Goal: Use online tool/utility: Utilize a website feature to perform a specific function

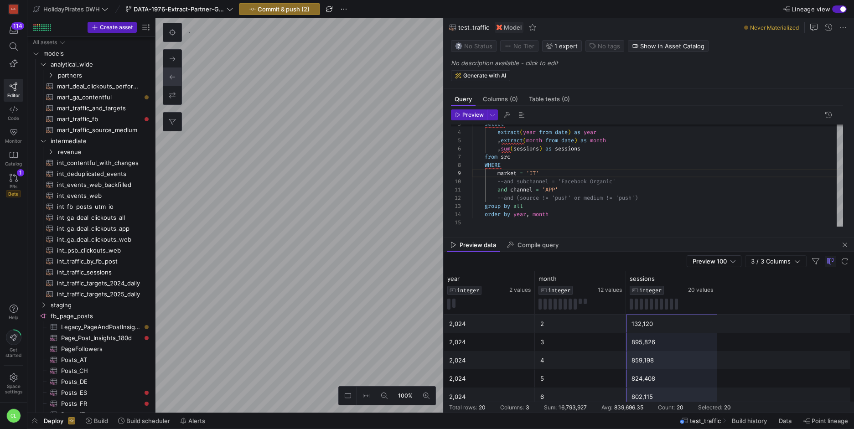
scroll to position [182, 0]
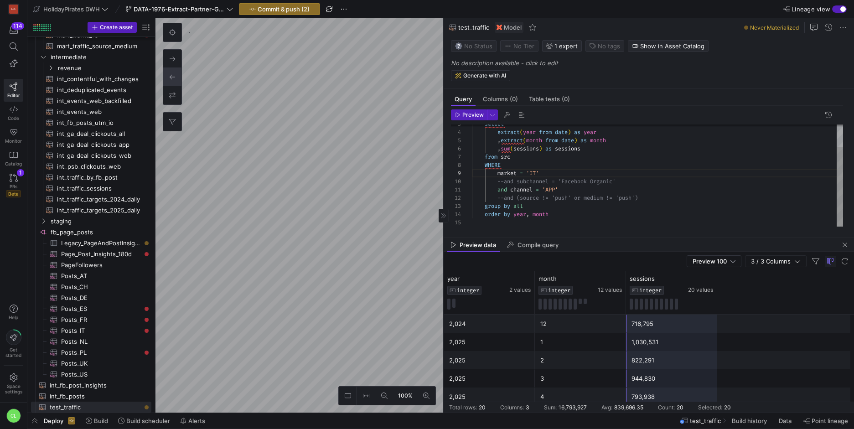
click at [539, 174] on div "select extract ( year from date ) as year , extract ( month from date ) as mont…" at bounding box center [657, 161] width 371 height 130
click at [472, 114] on span "Preview" at bounding box center [472, 115] width 21 height 6
drag, startPoint x: 680, startPoint y: 328, endPoint x: 674, endPoint y: 395, distance: 67.3
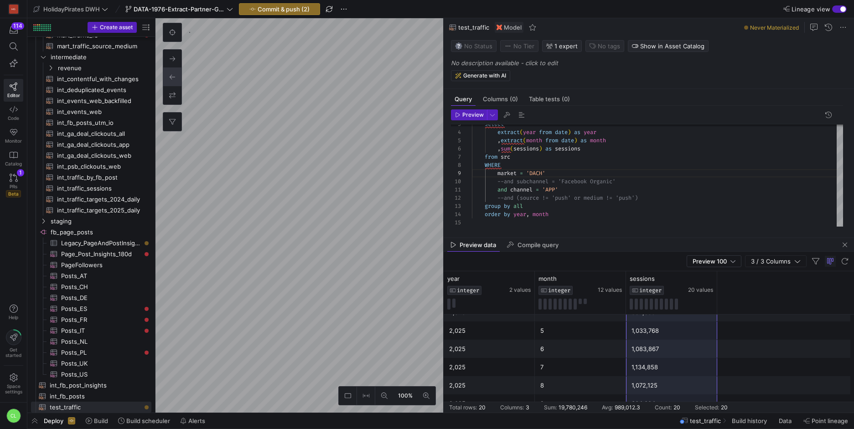
click at [674, 395] on div "2,024 2 168,013 2,024 6 1,079,238 2,024 7 1,199,243 2,024 8 1,116,452 2,024 9 9…" at bounding box center [649, 230] width 410 height 365
drag, startPoint x: 644, startPoint y: 339, endPoint x: 648, endPoint y: 404, distance: 64.4
click at [648, 404] on mat-sidenav-content "Drag here to set row groups Drag here to set column labels year INTEGER 2 value…" at bounding box center [649, 341] width 410 height 141
click at [544, 175] on div "select extract ( year from date ) as year , extract ( month from date ) as mont…" at bounding box center [657, 161] width 371 height 130
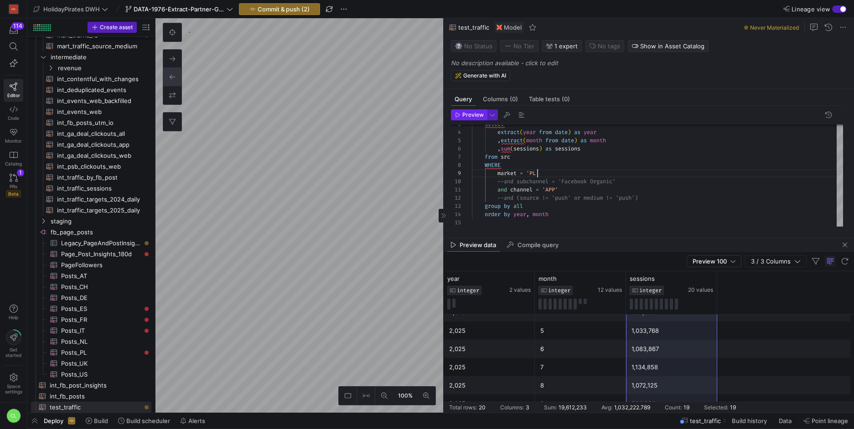
click at [468, 117] on span "Preview" at bounding box center [472, 115] width 21 height 6
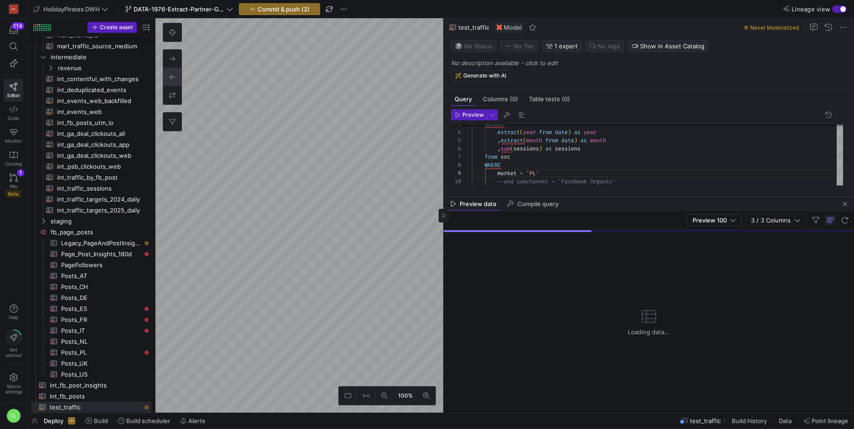
drag, startPoint x: 641, startPoint y: 237, endPoint x: 659, endPoint y: 149, distance: 89.9
click at [659, 195] on div at bounding box center [649, 197] width 410 height 4
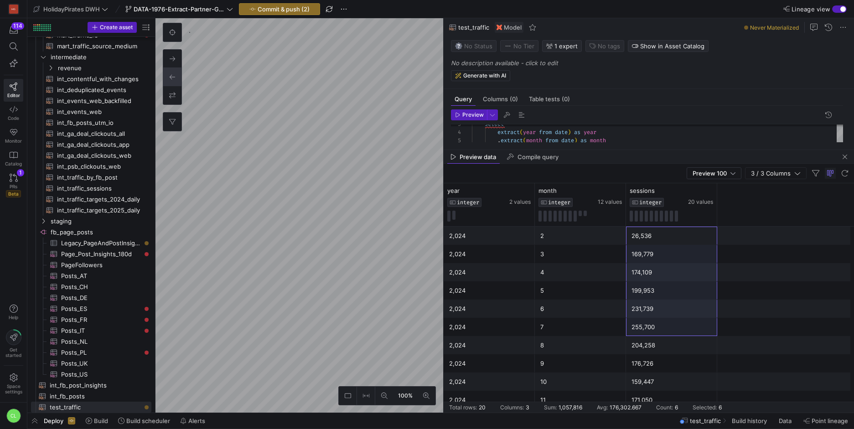
scroll to position [179, 0]
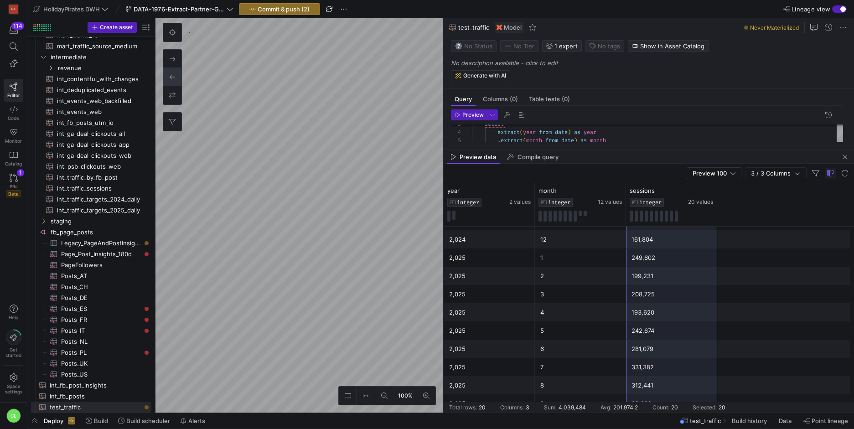
drag, startPoint x: 670, startPoint y: 236, endPoint x: 663, endPoint y: 407, distance: 171.1
click at [663, 407] on mat-sidenav-content "Drag here to set row groups Drag here to set column labels year INTEGER 2 value…" at bounding box center [649, 297] width 410 height 229
drag, startPoint x: 661, startPoint y: 259, endPoint x: 661, endPoint y: 395, distance: 135.4
click at [661, 395] on div "2,024 2 26,536 2,024 3 169,779 2,024 4 174,109 2,024 5 199,953 2,024 6 231,739 …" at bounding box center [649, 230] width 410 height 365
click at [846, 161] on span "button" at bounding box center [844, 156] width 11 height 11
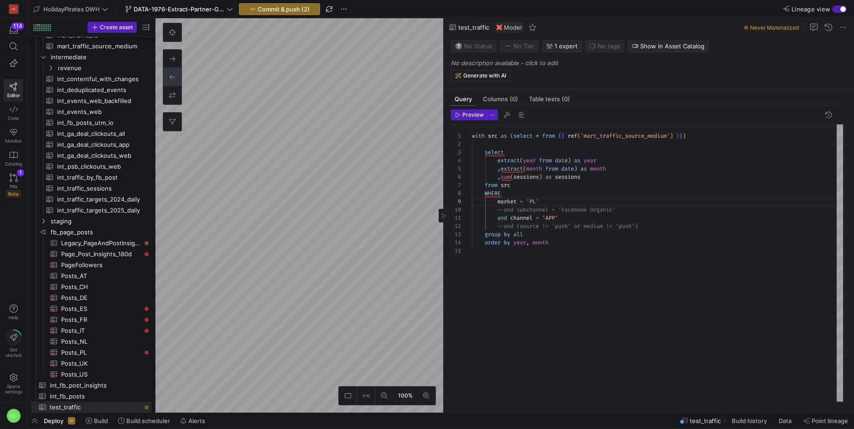
click at [536, 202] on div "select extract ( year from date ) as year , extract ( month from date ) as mont…" at bounding box center [657, 262] width 371 height 277
click at [455, 117] on icon "button" at bounding box center [457, 114] width 5 height 5
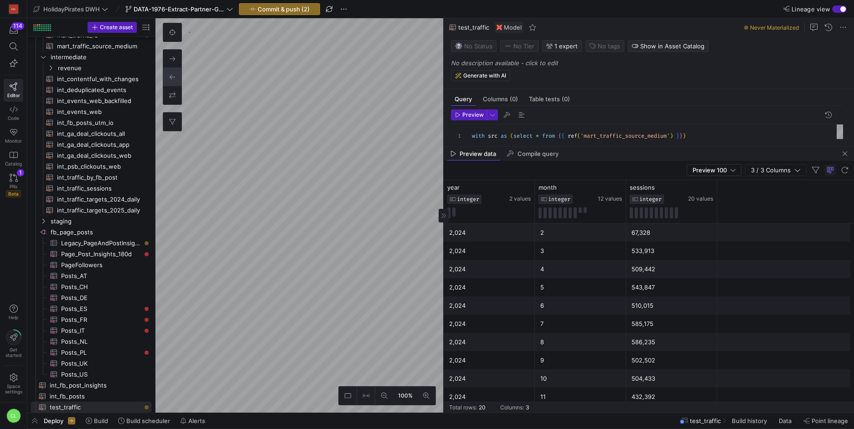
drag, startPoint x: 648, startPoint y: 252, endPoint x: 679, endPoint y: 148, distance: 108.8
click at [680, 146] on div at bounding box center [649, 147] width 410 height 4
click at [660, 237] on div "67,328" at bounding box center [672, 233] width 80 height 18
click at [668, 395] on div "179,229" at bounding box center [672, 404] width 80 height 18
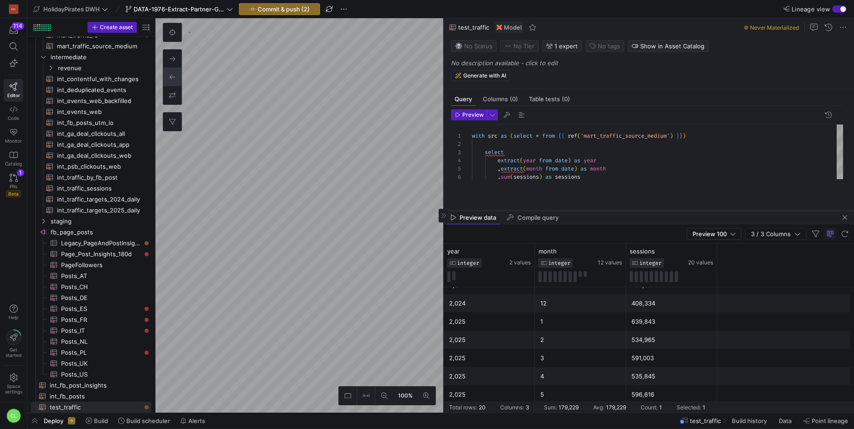
drag, startPoint x: 593, startPoint y: 148, endPoint x: 599, endPoint y: 212, distance: 64.1
click at [599, 212] on div at bounding box center [649, 211] width 410 height 4
click at [535, 145] on div ", sum ( sessions ) as sessions from src WHERE market = 'UK' --and subchannel = …" at bounding box center [657, 134] width 371 height 130
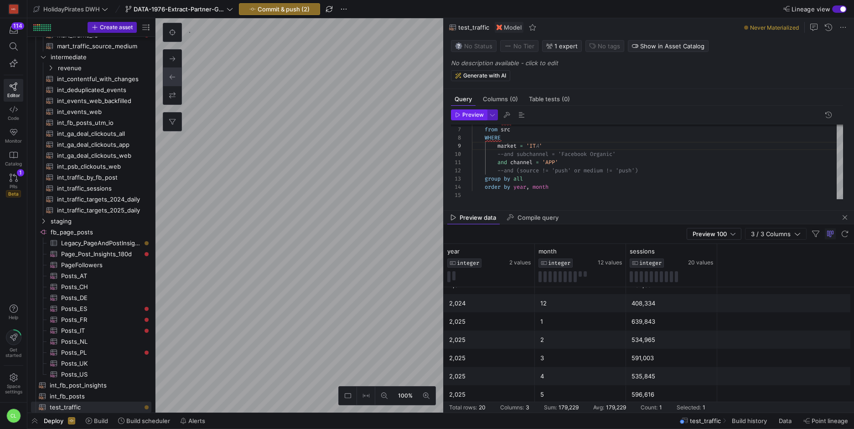
click at [468, 115] on span "Preview" at bounding box center [472, 115] width 21 height 6
click at [682, 300] on div "132,120" at bounding box center [672, 297] width 80 height 18
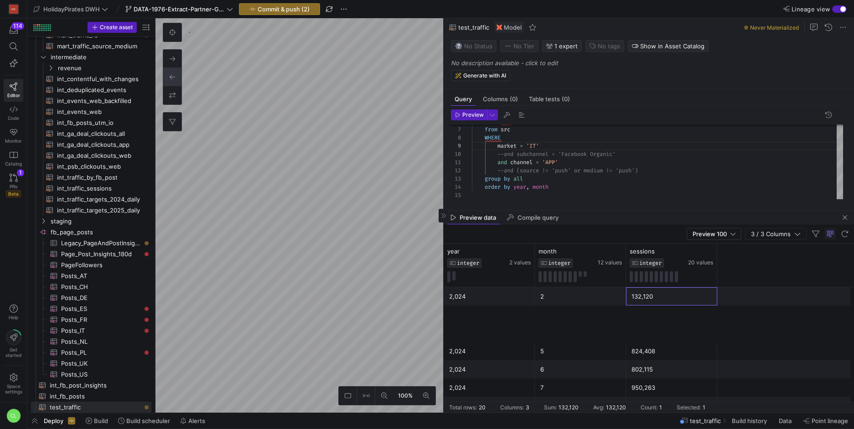
scroll to position [239, 0]
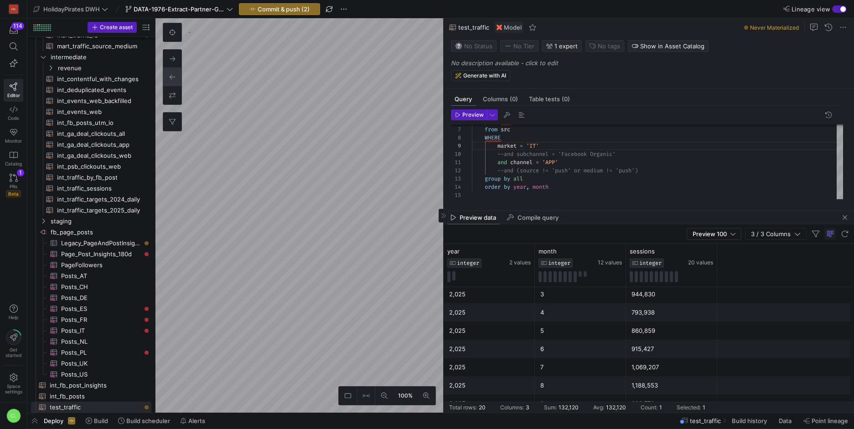
click at [687, 399] on div "328,770" at bounding box center [672, 404] width 80 height 18
click at [536, 144] on div ", sum ( sessions ) as sessions from src WHERE market = 'IT' --and subchannel = …" at bounding box center [657, 134] width 371 height 130
click at [473, 114] on span "Preview" at bounding box center [472, 115] width 21 height 6
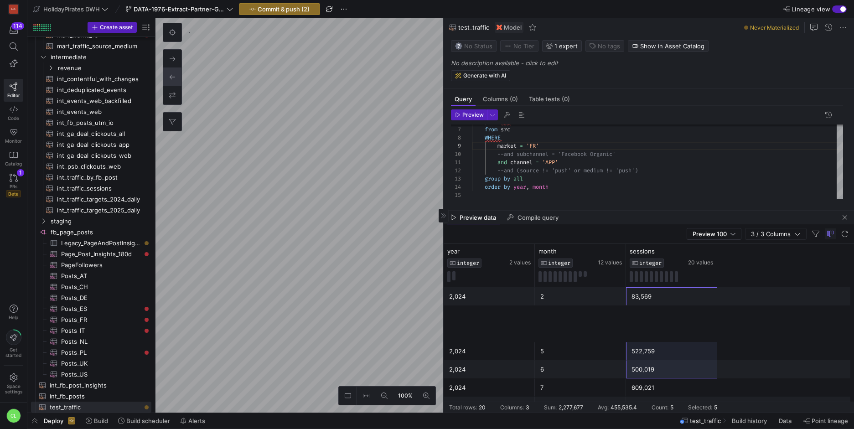
scroll to position [239, 0]
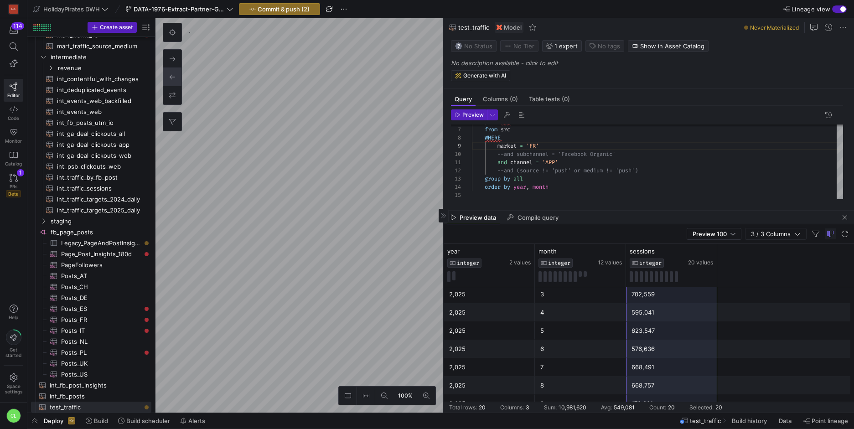
drag, startPoint x: 671, startPoint y: 300, endPoint x: 672, endPoint y: 401, distance: 101.7
click at [672, 401] on mat-sidenav-content "Drag here to set row groups Drag here to set column labels year INTEGER 2 value…" at bounding box center [649, 328] width 410 height 169
drag, startPoint x: 658, startPoint y: 317, endPoint x: 660, endPoint y: 392, distance: 74.8
click at [660, 392] on div "2,024 5 522,759 2,024 6 500,019 2,024 7 609,021 2,024 8 644,031 2,024 9 535,967…" at bounding box center [649, 230] width 410 height 365
click at [535, 145] on div ", sum ( sessions ) as sessions from src WHERE market = 'FR' --and subchannel = …" at bounding box center [657, 134] width 371 height 130
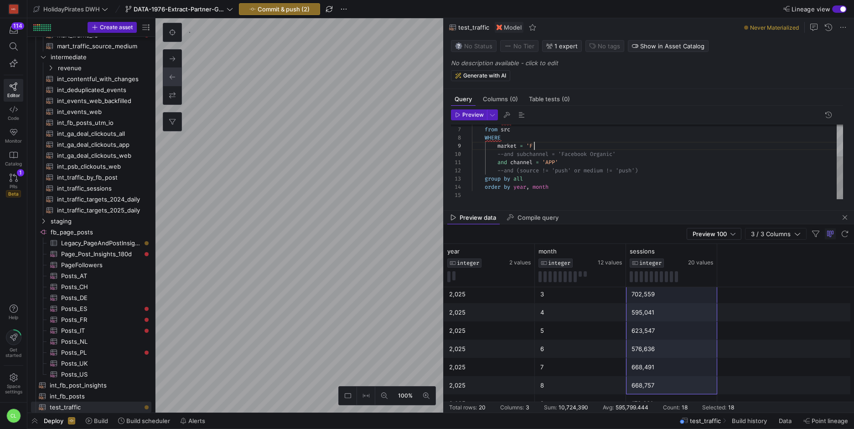
scroll to position [66, 66]
type textarea "with src as (select * from {{ ref('mart_traffic_source_medium') }}) select extr…"
click at [471, 113] on span "Preview" at bounding box center [472, 115] width 21 height 6
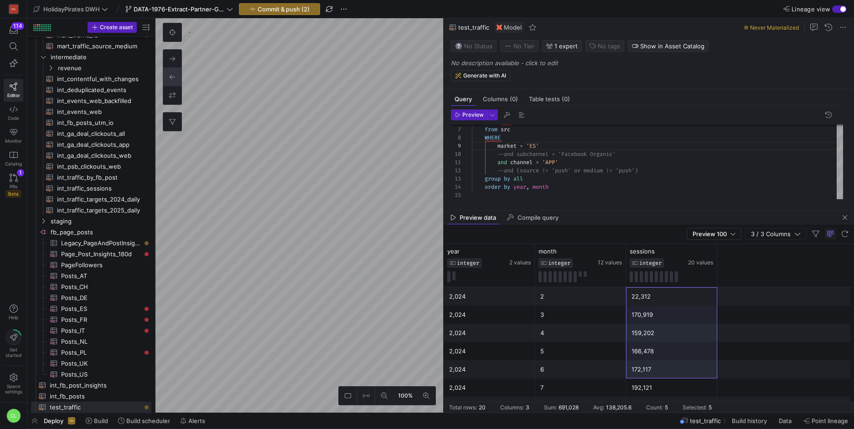
scroll to position [239, 0]
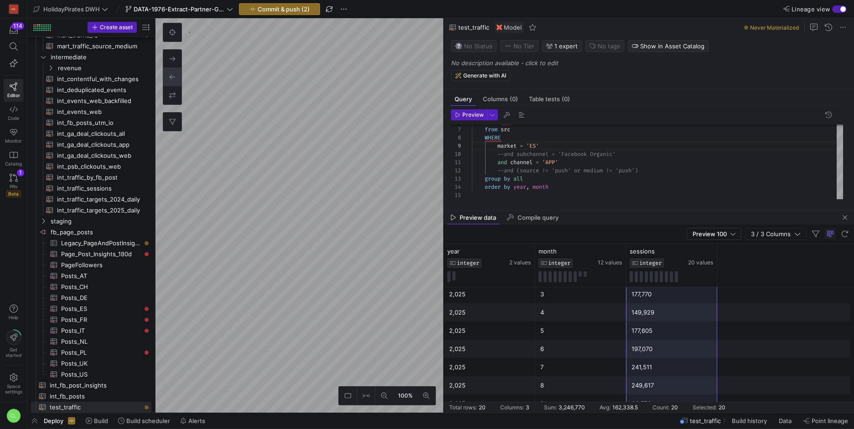
drag, startPoint x: 691, startPoint y: 322, endPoint x: 704, endPoint y: 397, distance: 75.4
click at [704, 397] on div "2,024 2 22,312 2,024 5 166,478 2,024 6 172,117 2,024 7 192,121 2,024 8 181,854 …" at bounding box center [649, 230] width 410 height 365
drag, startPoint x: 685, startPoint y: 310, endPoint x: 689, endPoint y: 394, distance: 84.9
click at [689, 394] on div "2,024 5 166,478 2,024 6 172,117 2,024 7 192,121 2,024 8 181,854 2,024 9 163,580…" at bounding box center [649, 230] width 410 height 365
